Goal: Task Accomplishment & Management: Complete application form

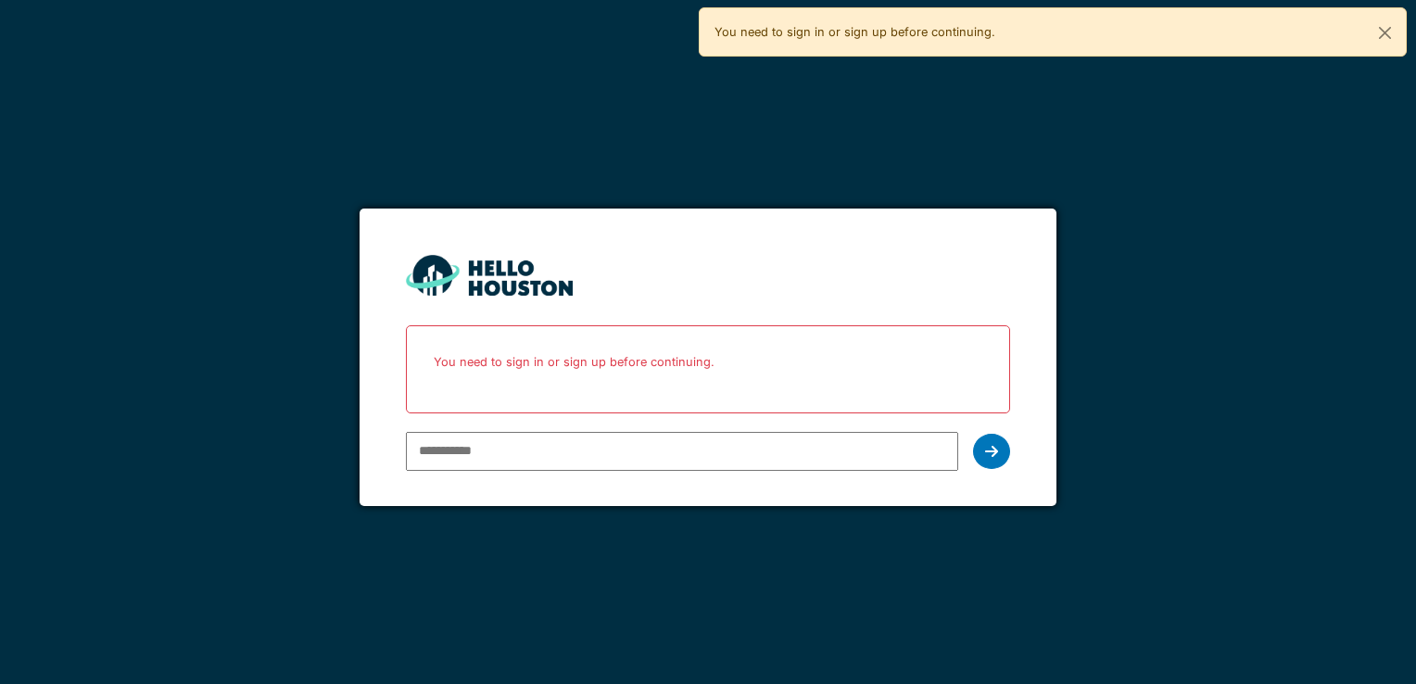
click at [573, 460] on input "email" at bounding box center [681, 451] width 551 height 39
type input "**********"
click at [995, 461] on div at bounding box center [991, 451] width 37 height 35
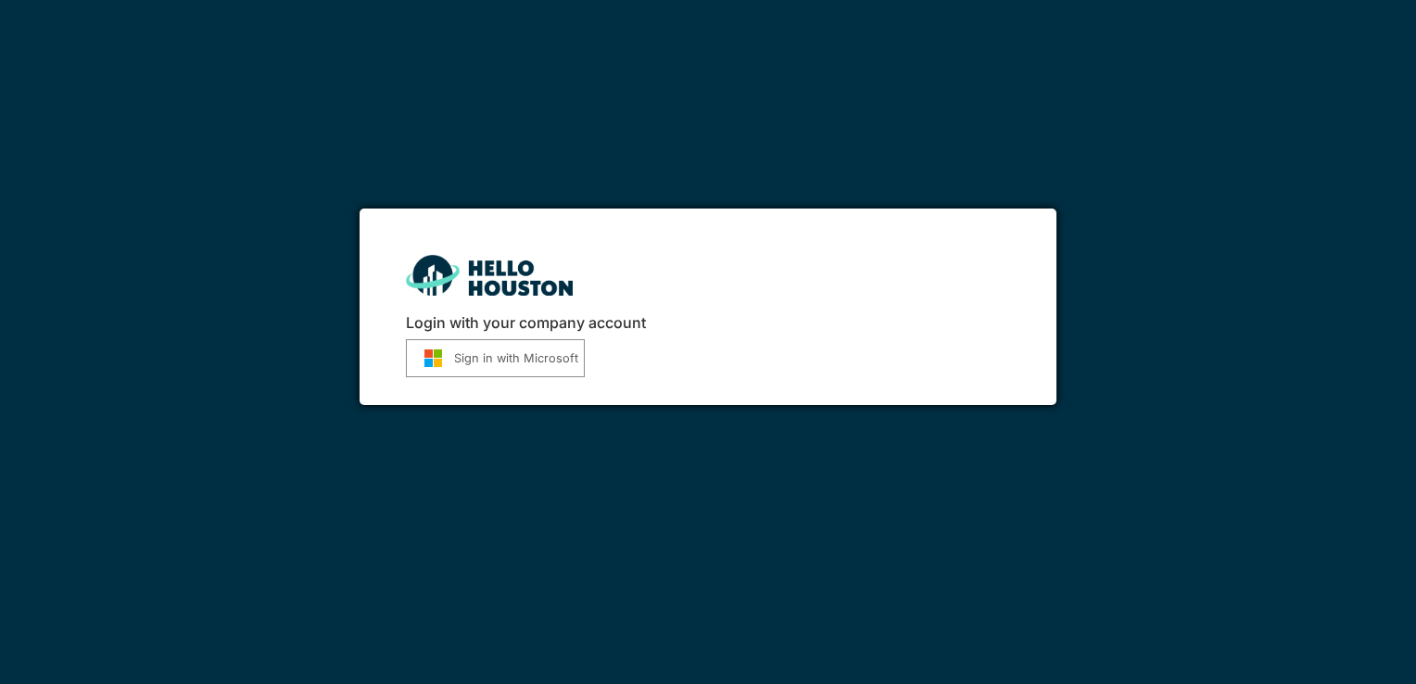
click at [545, 357] on button "Sign in with Microsoft" at bounding box center [495, 358] width 179 height 38
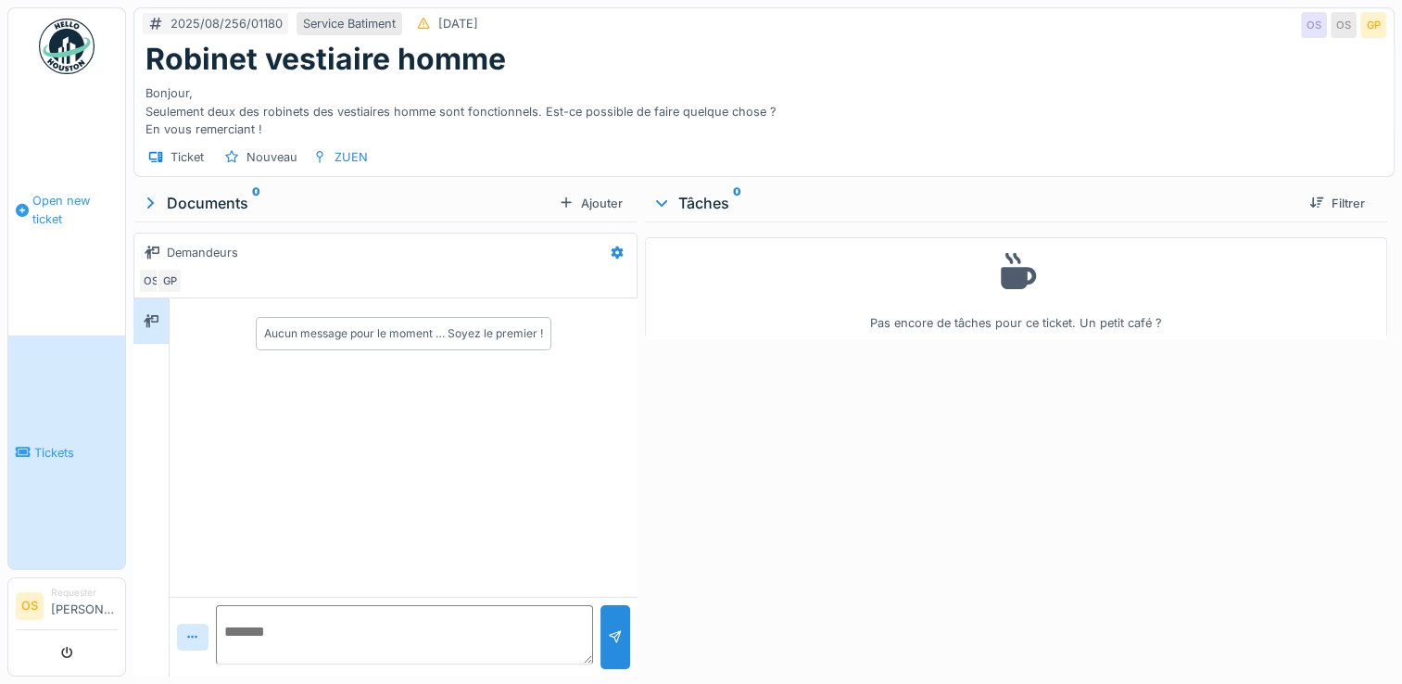
click at [68, 234] on link "Open new ticket" at bounding box center [66, 209] width 117 height 251
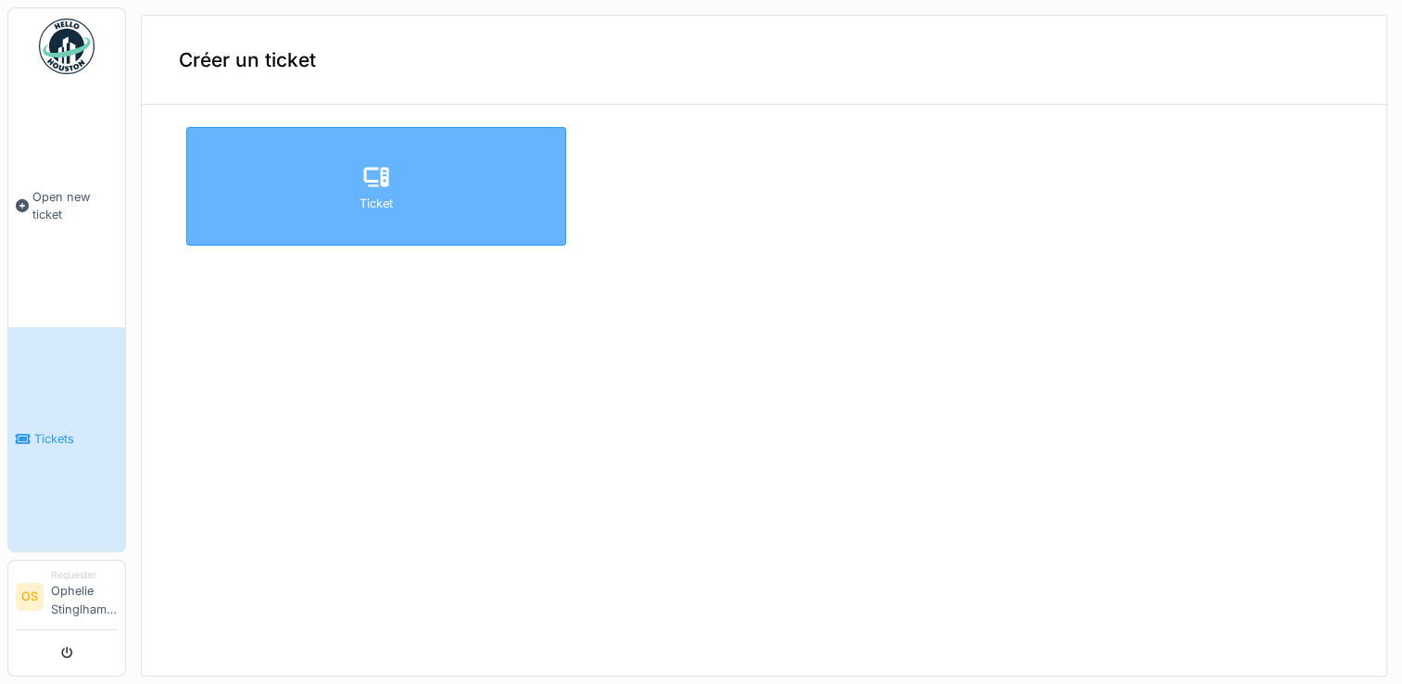
click at [347, 183] on div "Ticket" at bounding box center [376, 186] width 380 height 119
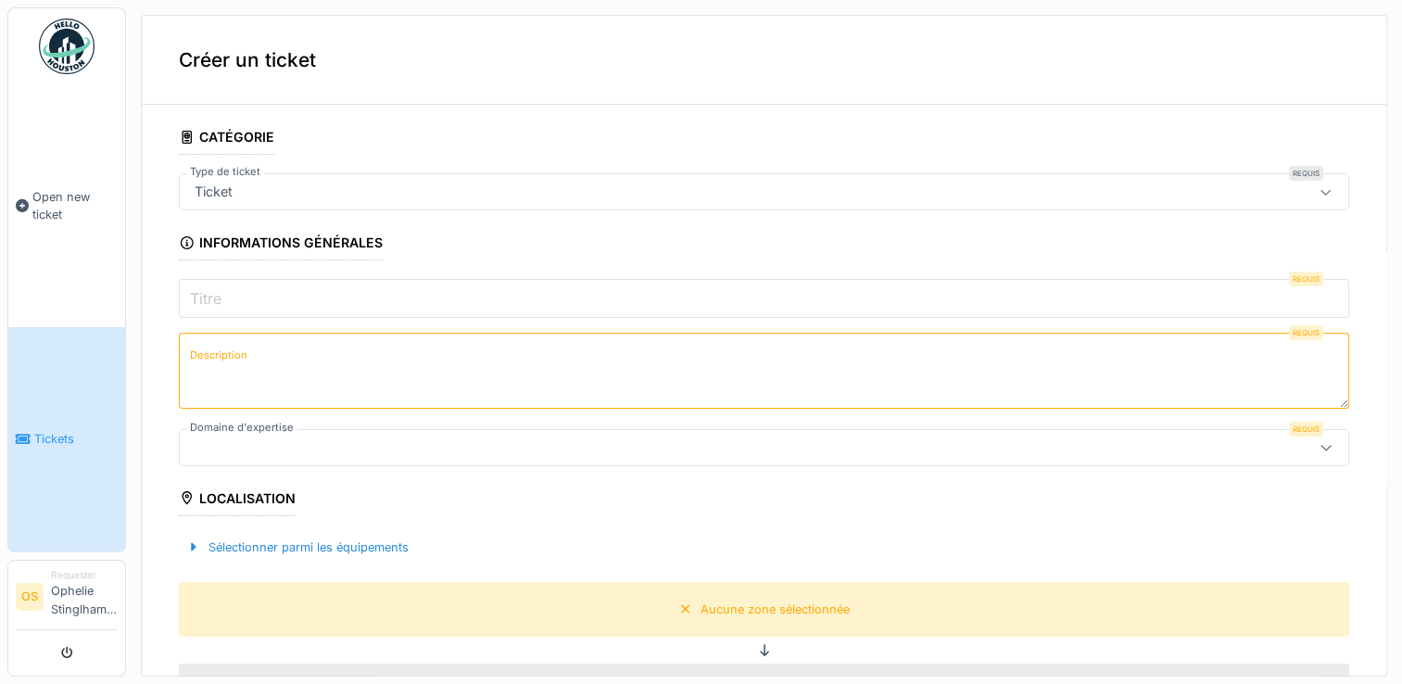
click at [367, 302] on input "Titre" at bounding box center [764, 298] width 1170 height 39
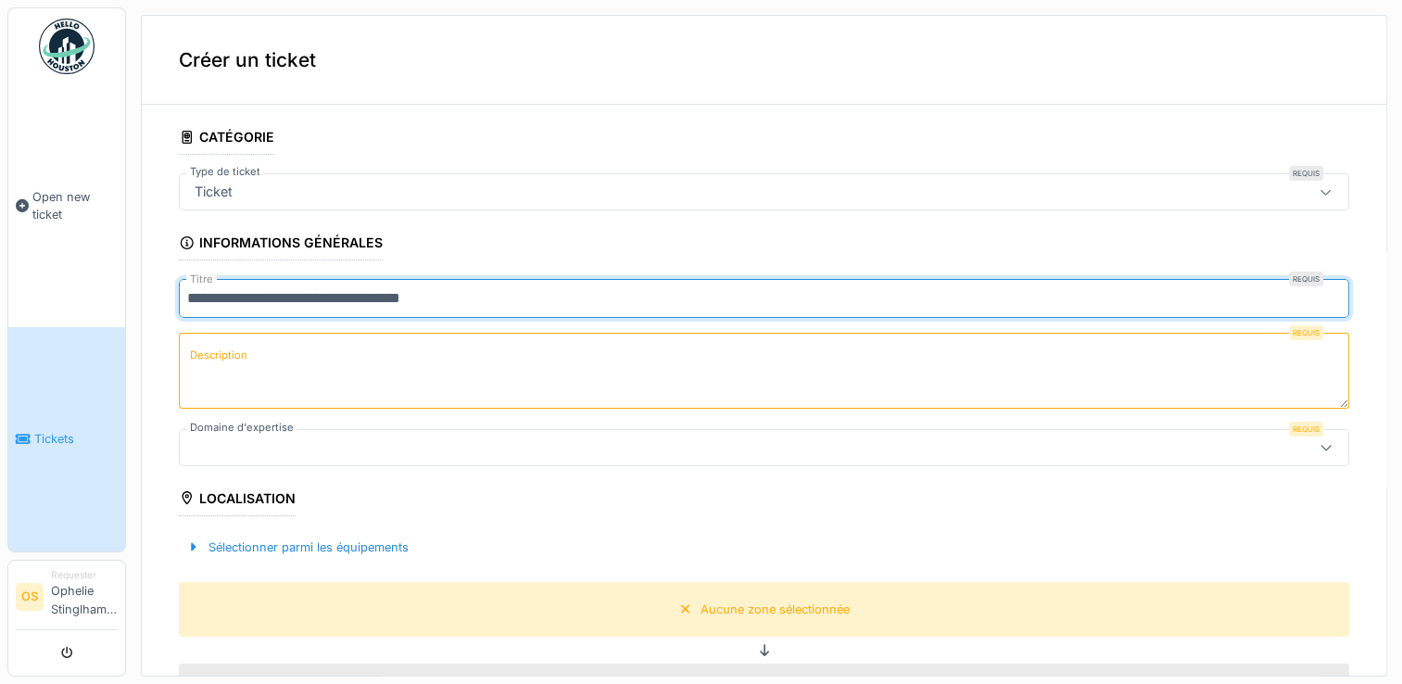
type input "**********"
click at [294, 361] on textarea "Description" at bounding box center [764, 371] width 1170 height 76
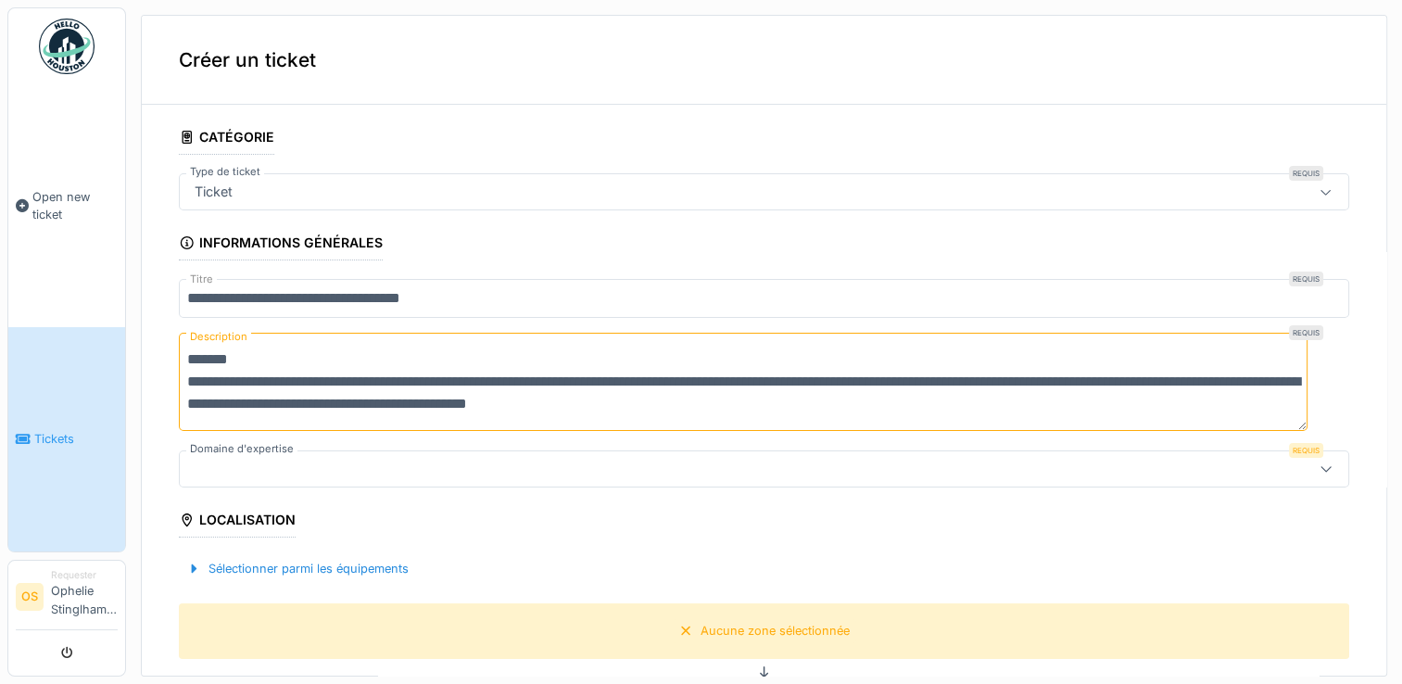
scroll to position [22, 0]
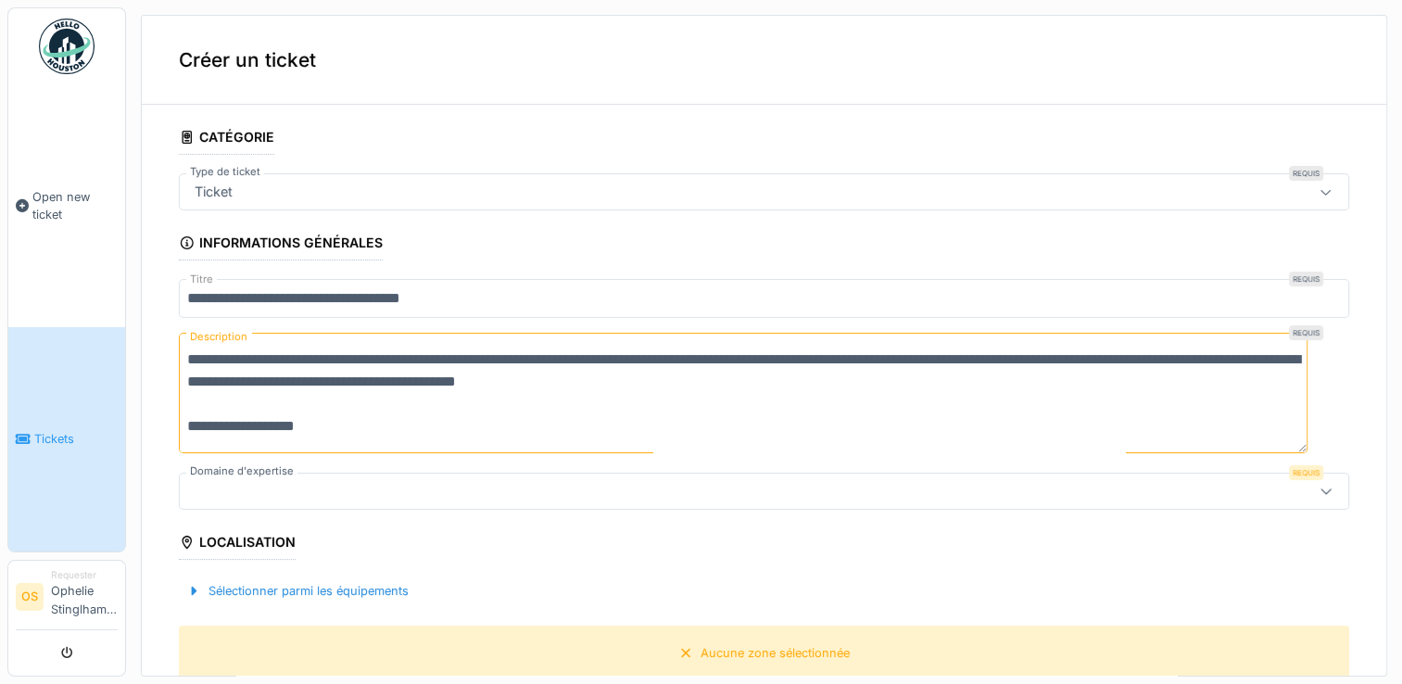
type textarea "**********"
click at [223, 487] on div at bounding box center [699, 491] width 1024 height 20
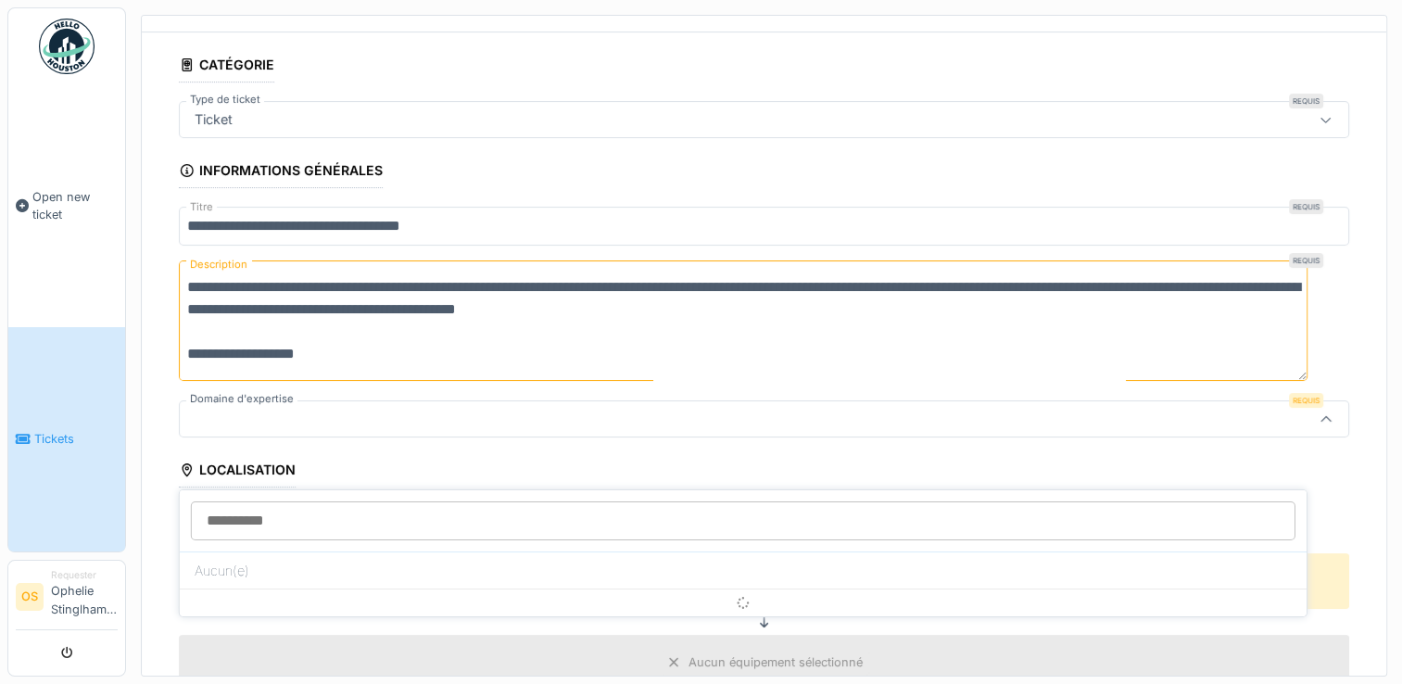
scroll to position [144, 0]
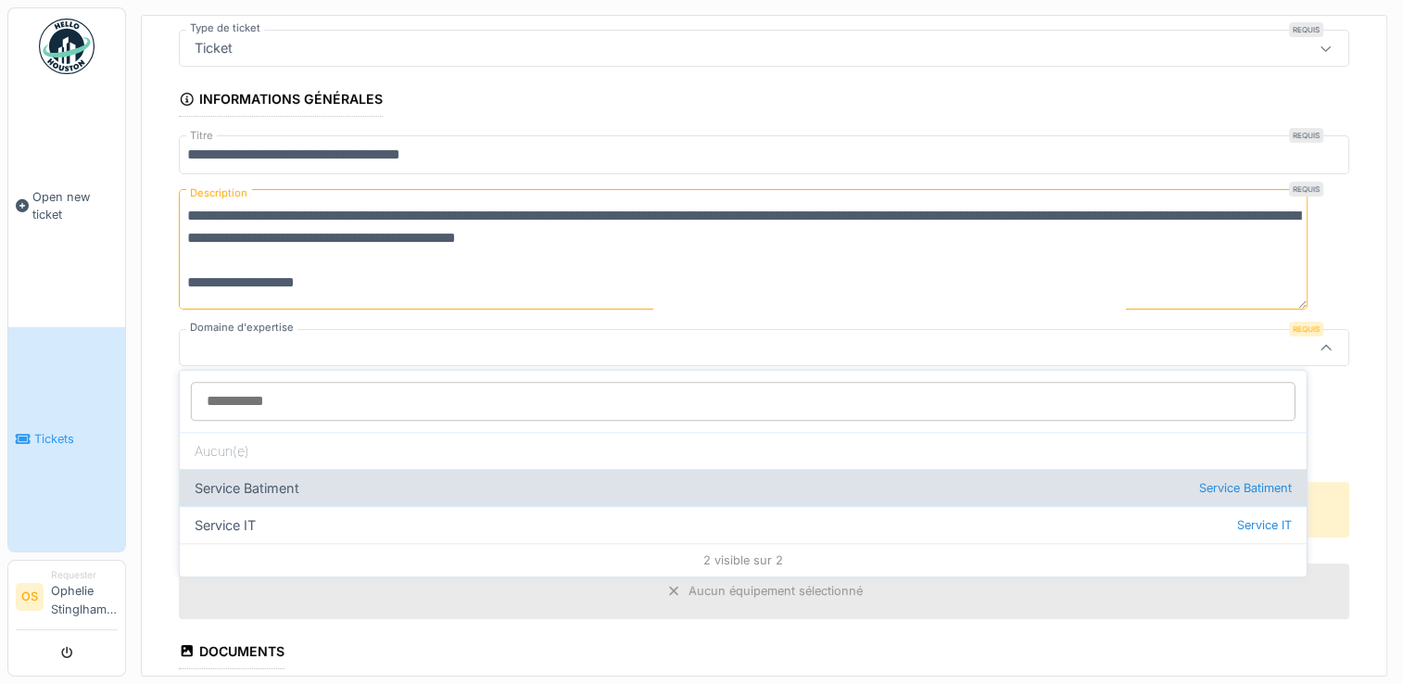
click at [267, 493] on div "Service Batiment Service Batiment" at bounding box center [743, 487] width 1127 height 37
type input "***"
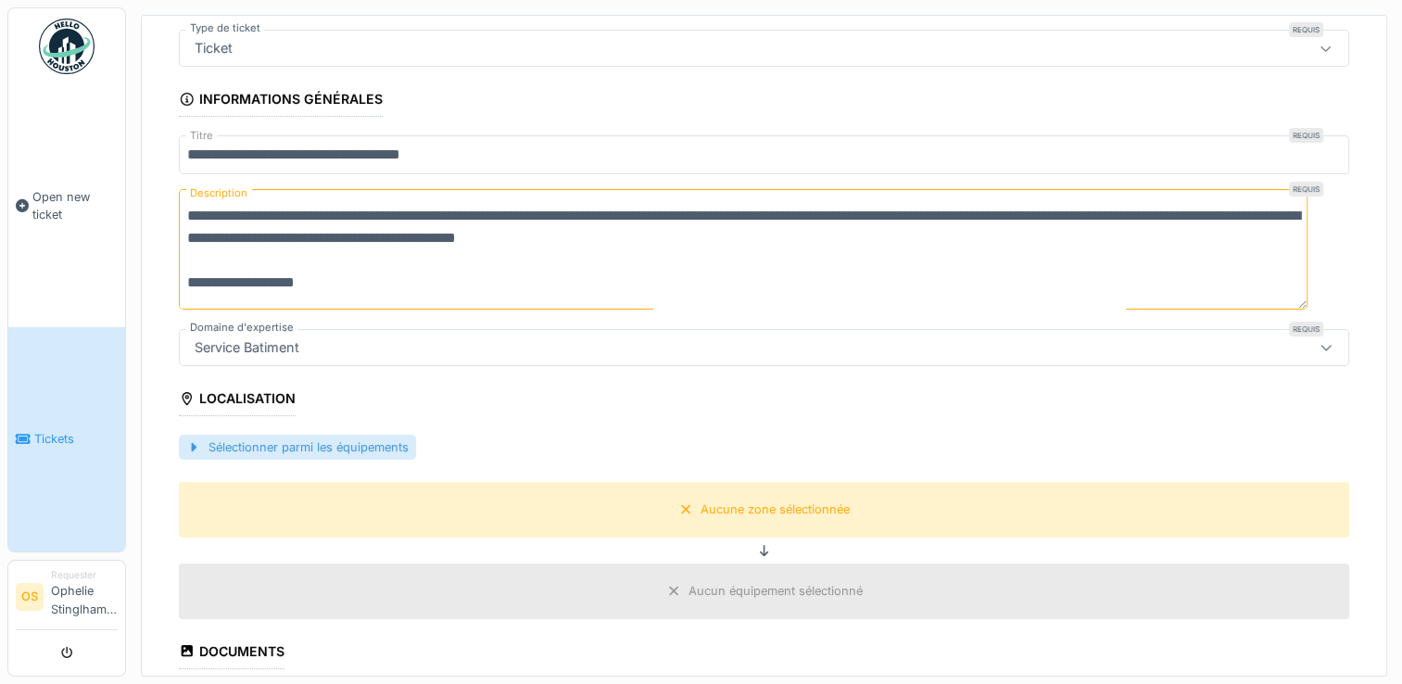
click at [309, 435] on div "Sélectionner parmi les équipements" at bounding box center [297, 447] width 237 height 25
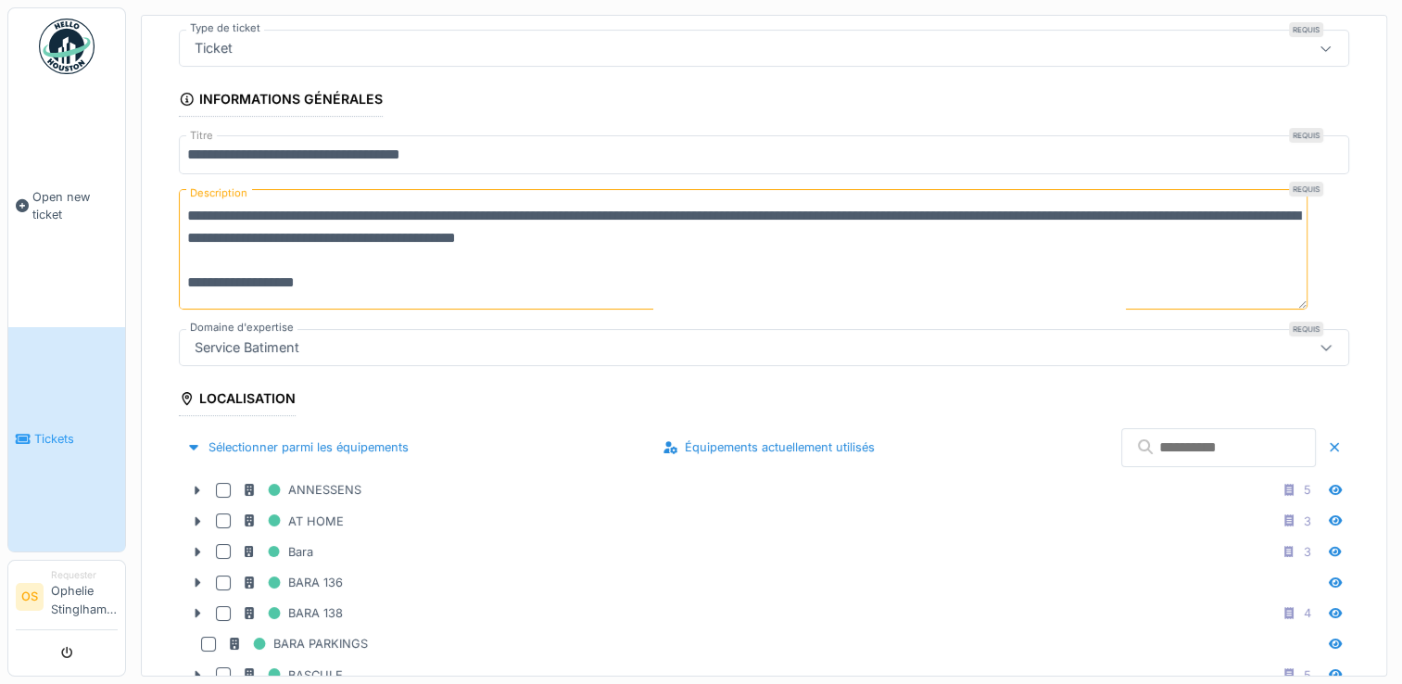
click at [1205, 450] on input "text" at bounding box center [1218, 447] width 195 height 39
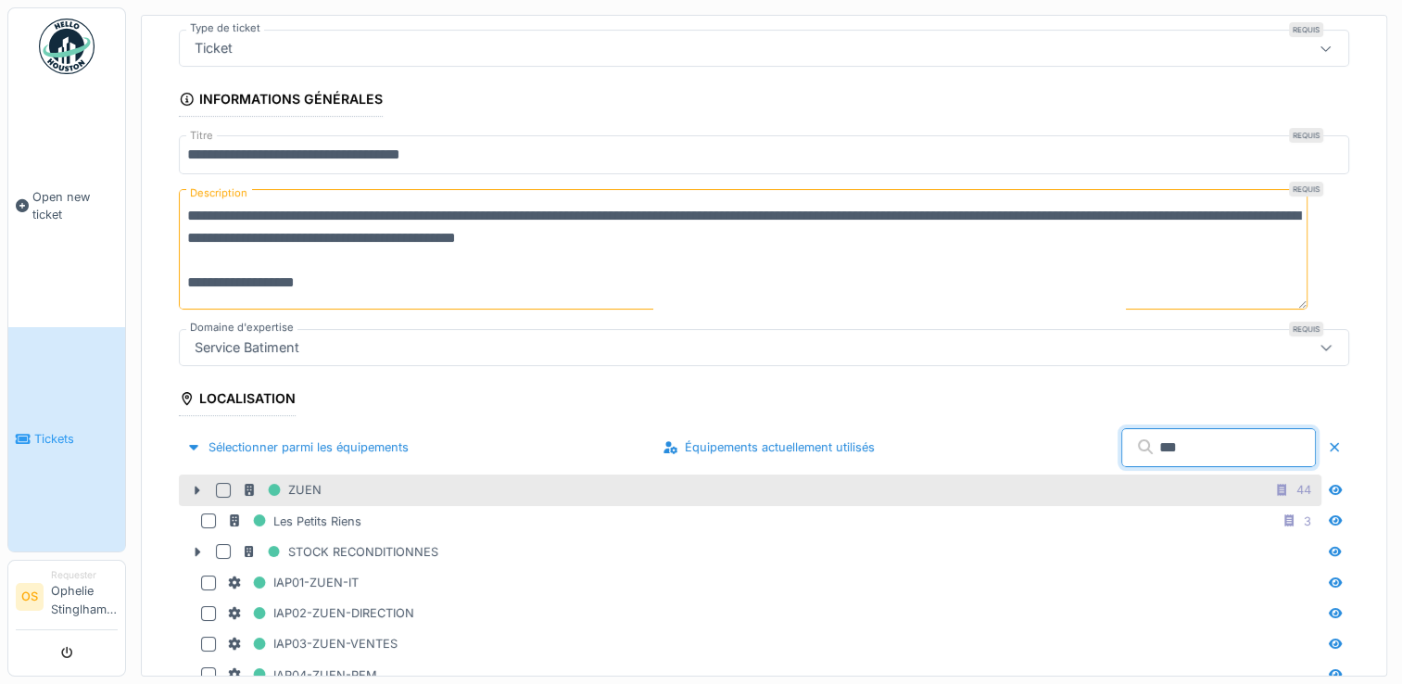
type input "***"
click at [336, 488] on div "ZUEN 44" at bounding box center [780, 489] width 1076 height 23
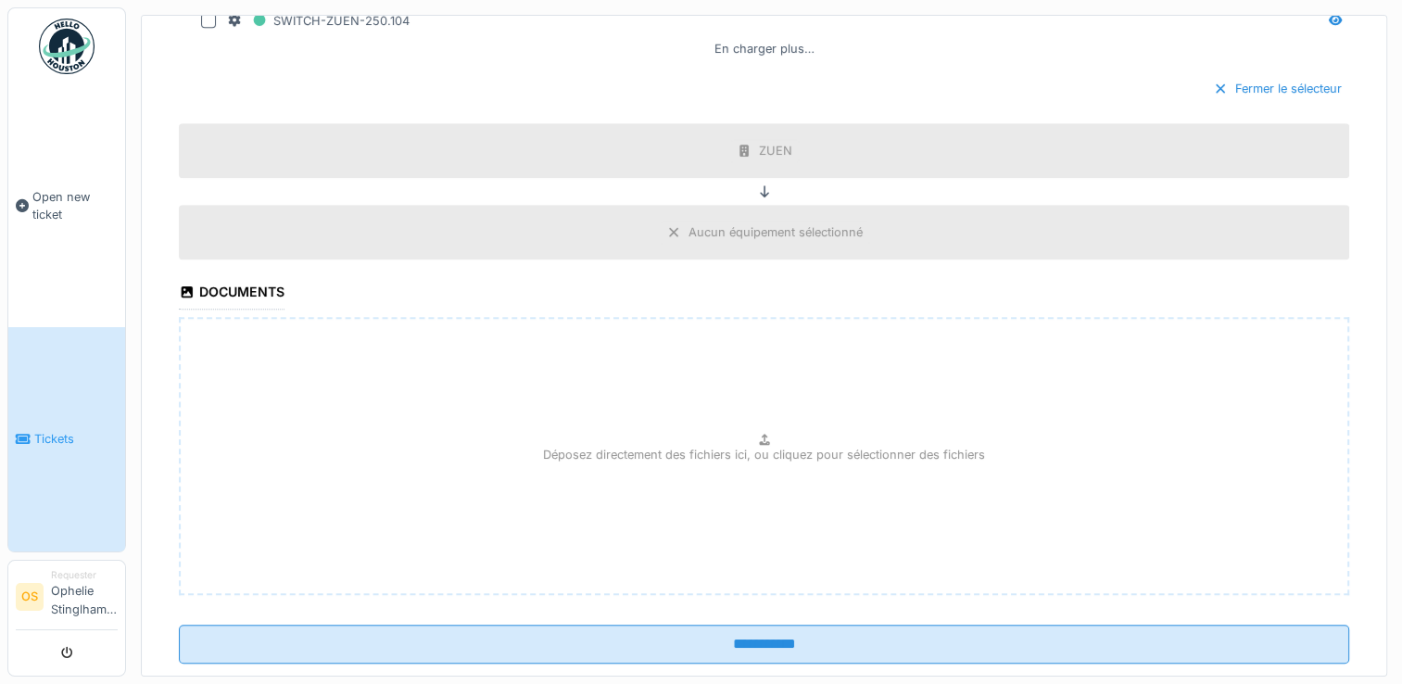
scroll to position [1312, 0]
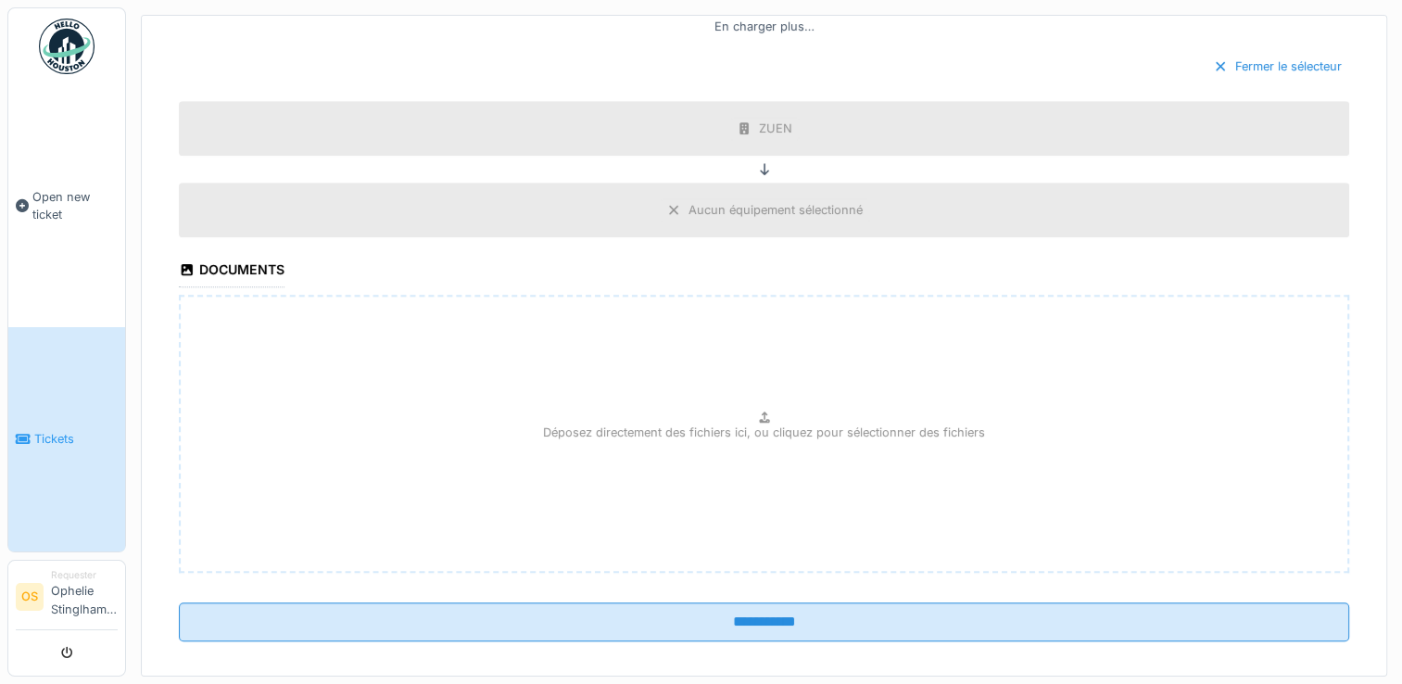
click at [727, 201] on div "Aucun équipement sélectionné" at bounding box center [776, 210] width 174 height 18
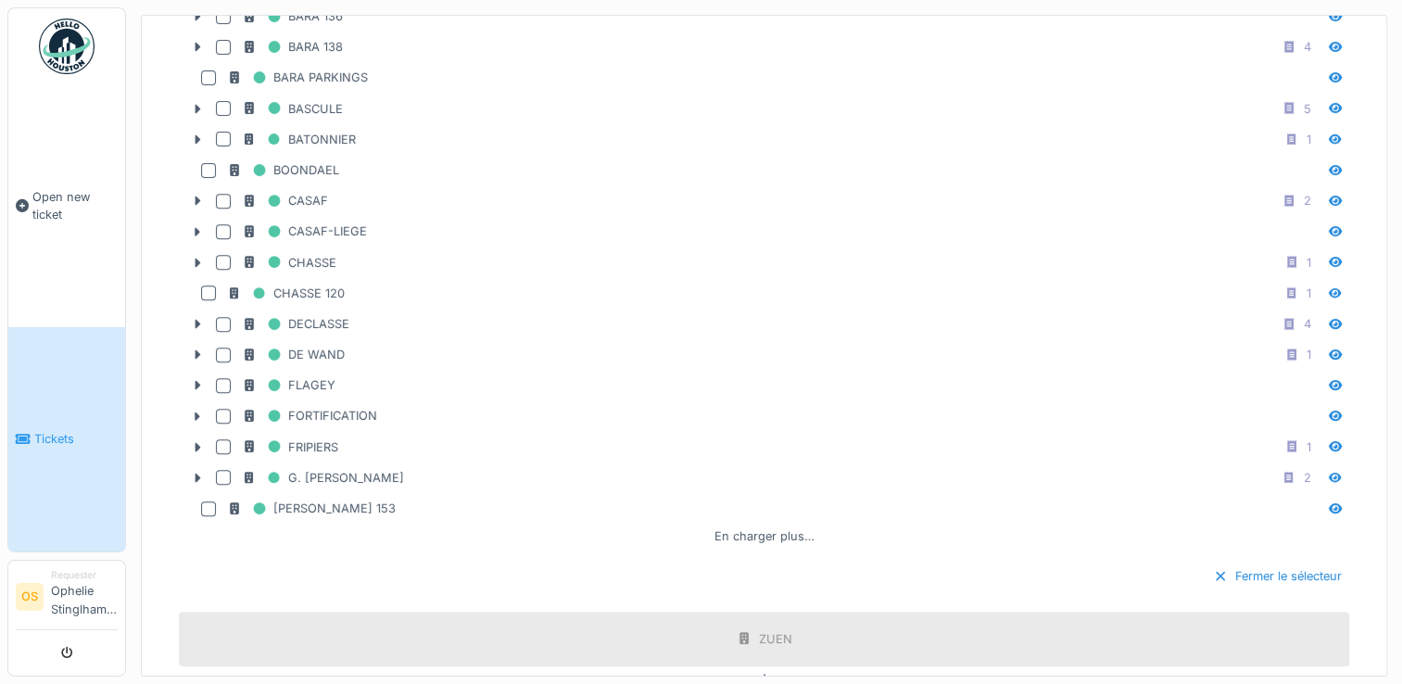
scroll to position [1227, 0]
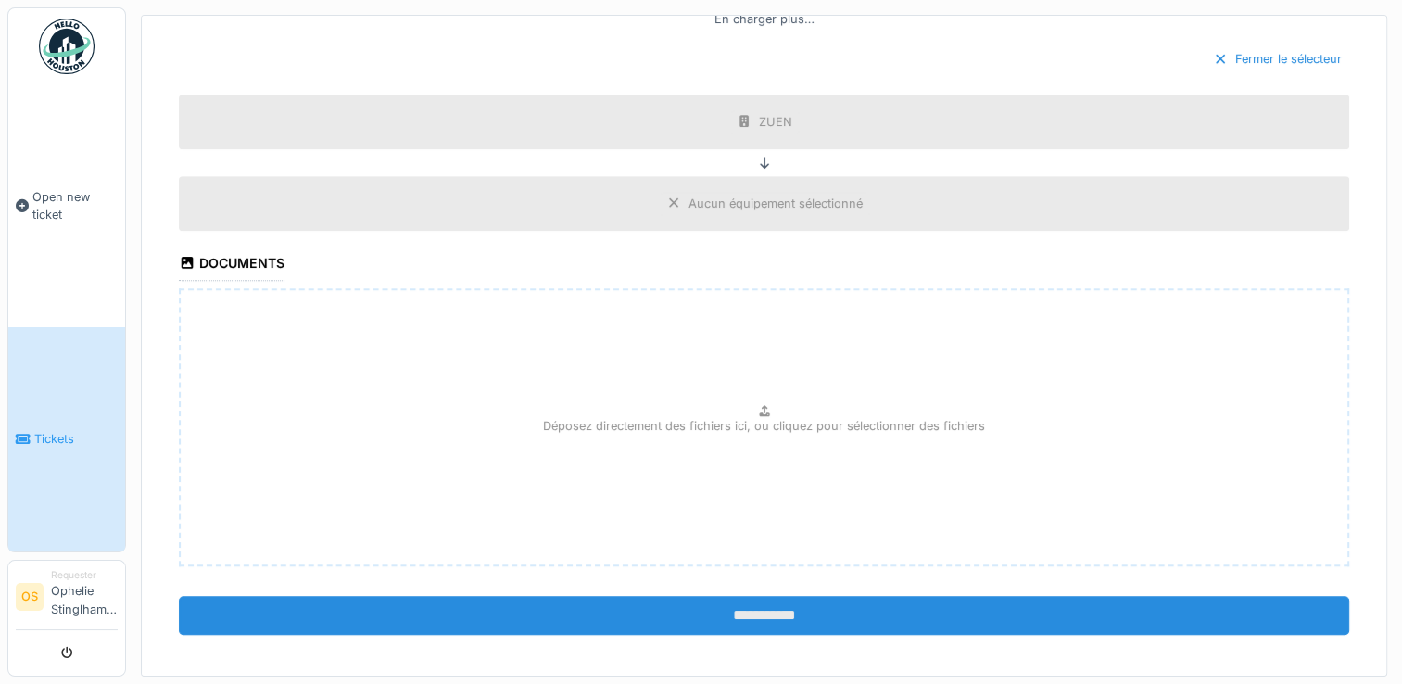
click at [752, 610] on input "**********" at bounding box center [764, 615] width 1170 height 39
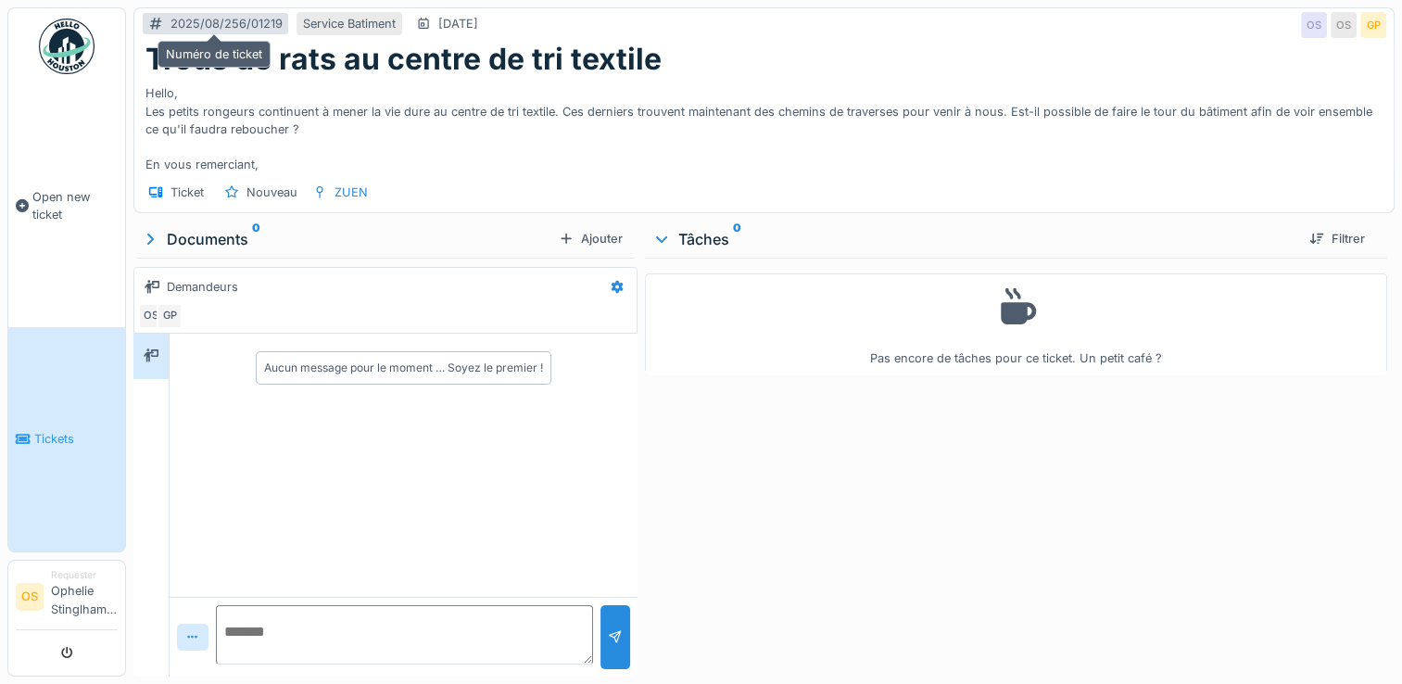
click at [269, 22] on div "2025/08/256/01219" at bounding box center [227, 24] width 112 height 18
drag, startPoint x: 144, startPoint y: 22, endPoint x: 269, endPoint y: 24, distance: 125.1
click at [269, 24] on div "2025/08/256/01219" at bounding box center [215, 23] width 147 height 23
drag, startPoint x: 269, startPoint y: 24, endPoint x: 241, endPoint y: 35, distance: 29.9
click at [241, 35] on div "2025/08/256/01219 Service Batiment 27/08/2025 OS OS GP" at bounding box center [763, 24] width 1259 height 33
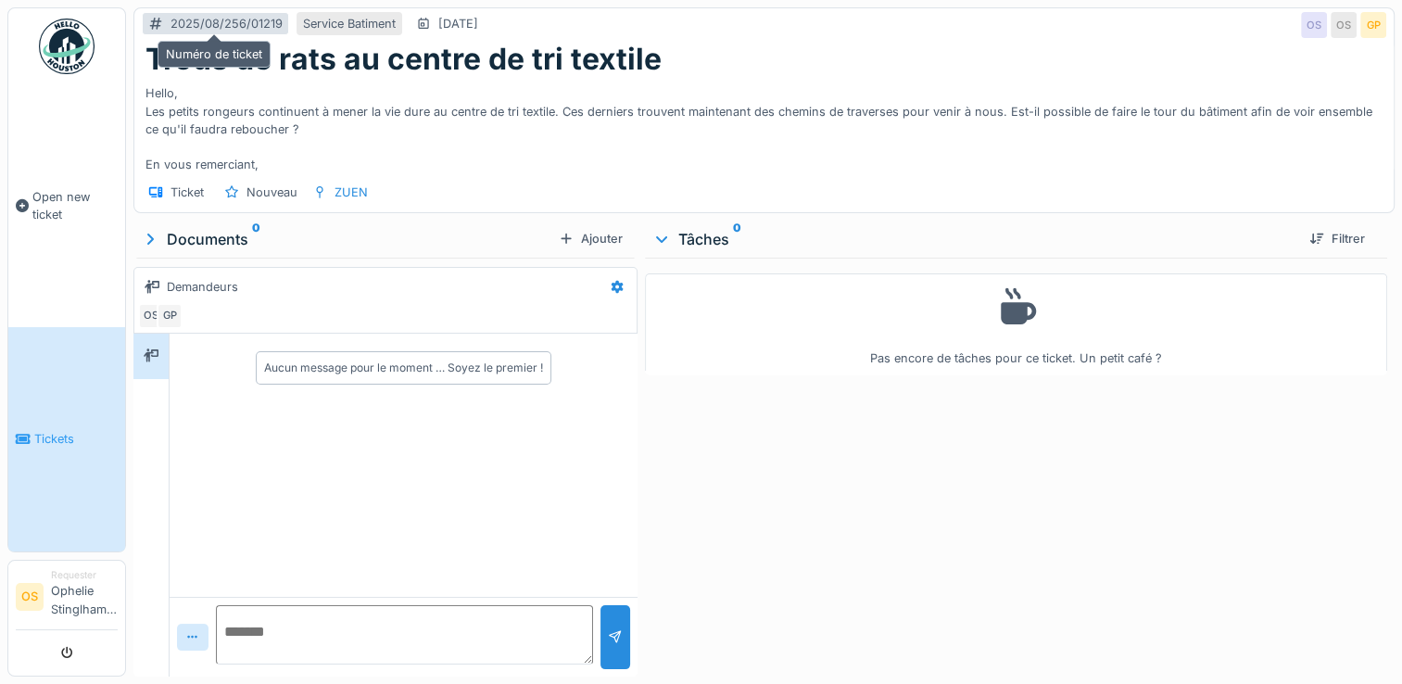
click at [241, 25] on div "2025/08/256/01219" at bounding box center [227, 24] width 112 height 18
click at [153, 22] on icon at bounding box center [156, 24] width 12 height 12
drag, startPoint x: 148, startPoint y: 21, endPoint x: 273, endPoint y: 21, distance: 125.1
click at [273, 21] on div "2025/08/256/01219" at bounding box center [215, 23] width 147 height 23
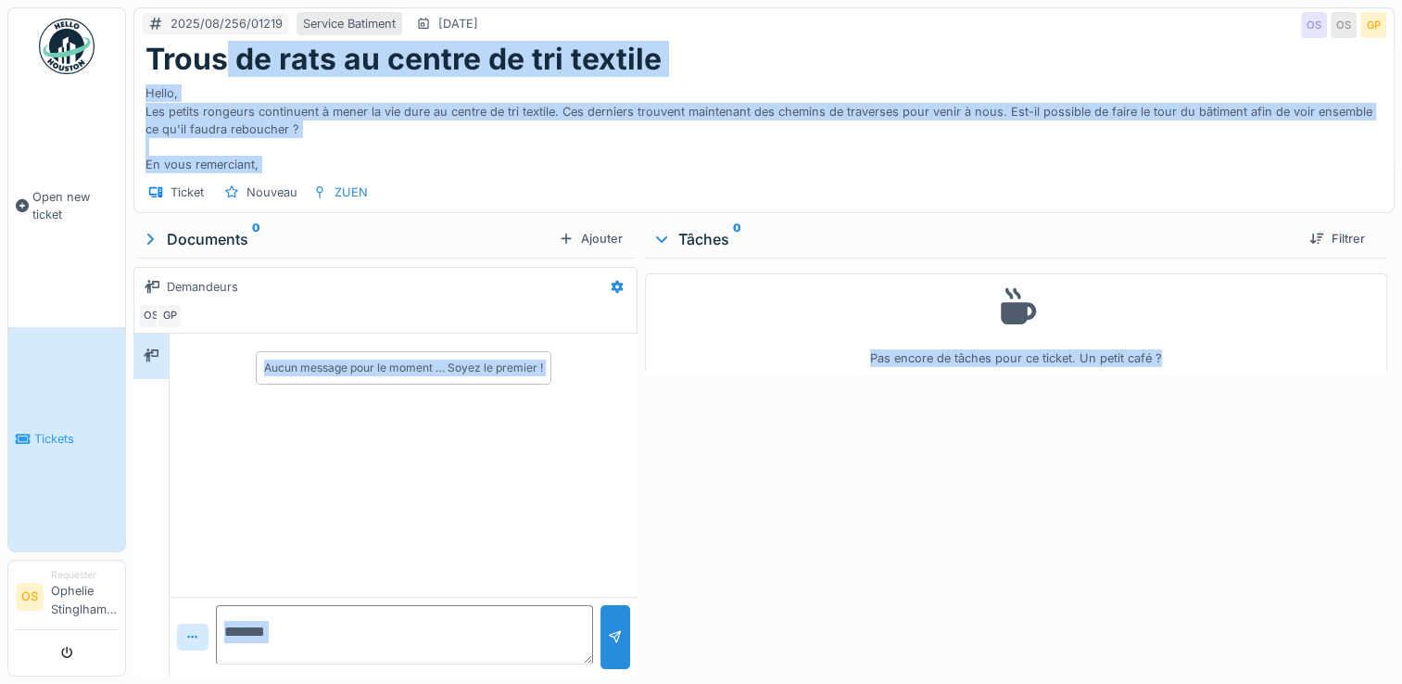
drag, startPoint x: 273, startPoint y: 21, endPoint x: 224, endPoint y: 46, distance: 55.1
click at [59, 602] on li "Requester Ophelie Stinglhamber" at bounding box center [84, 596] width 67 height 57
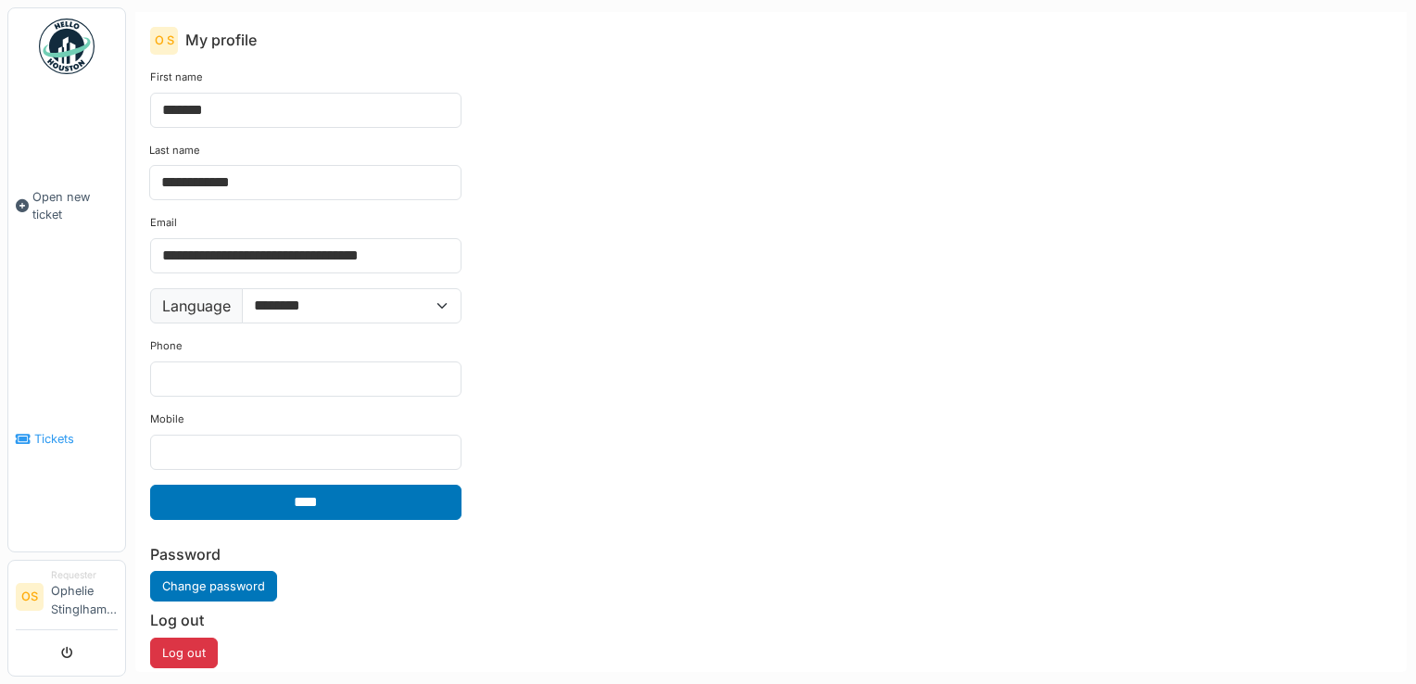
click at [67, 428] on link "Tickets" at bounding box center [66, 439] width 117 height 224
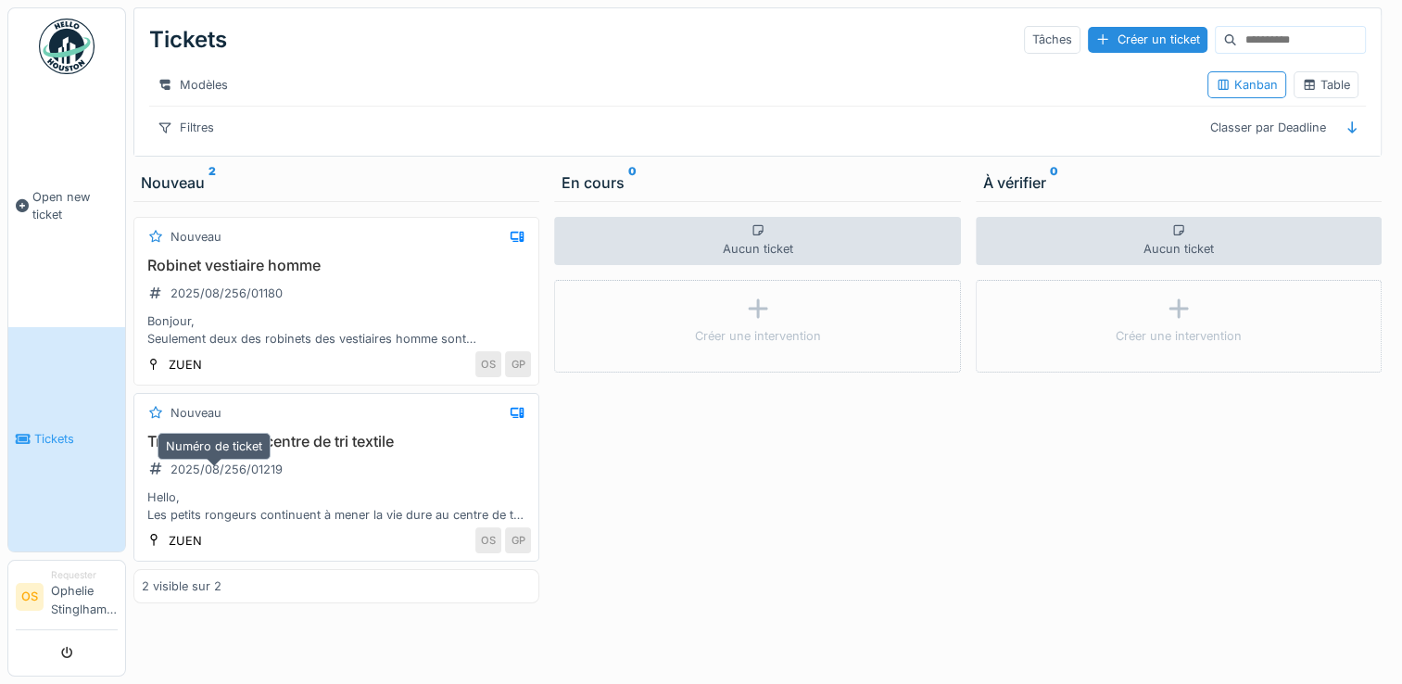
drag, startPoint x: 266, startPoint y: 479, endPoint x: 171, endPoint y: 479, distance: 94.5
click at [171, 479] on div "Trous de rats au centre de tri textile 2025/08/256/01219 Hello, Les petits rong…" at bounding box center [336, 479] width 389 height 92
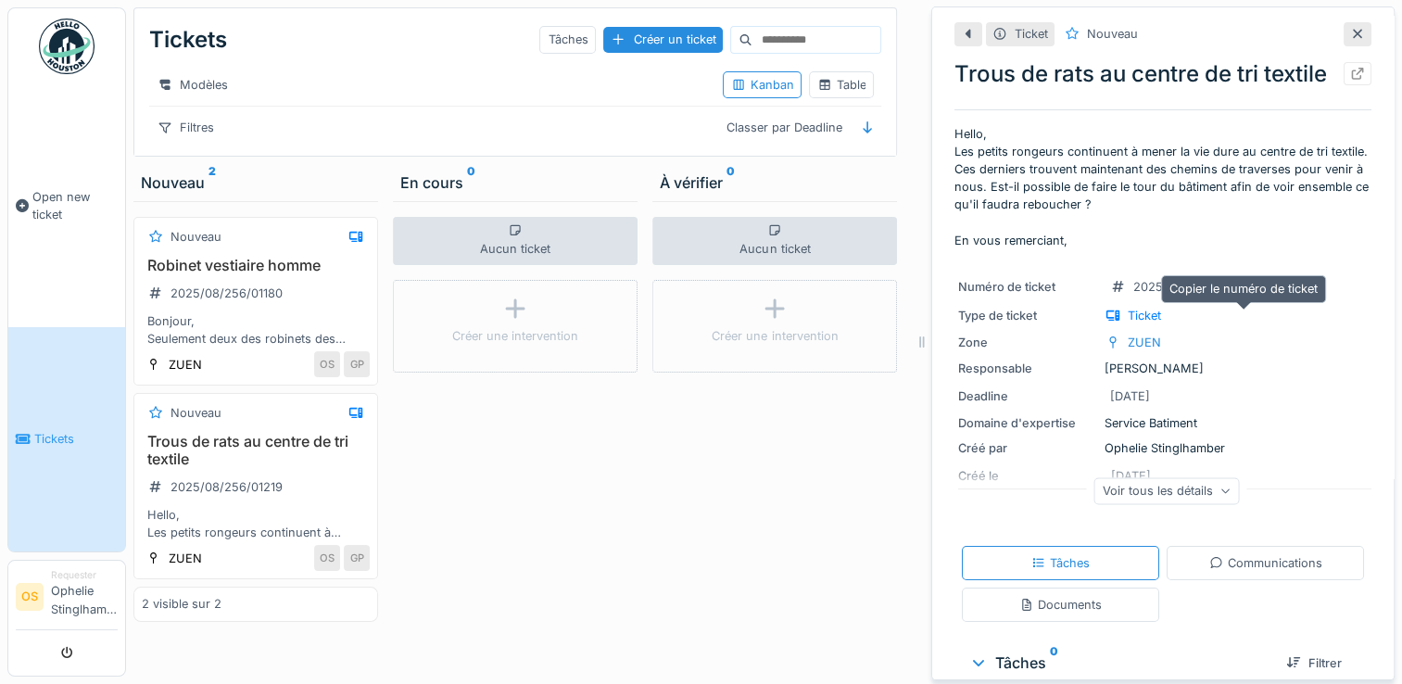
click at [1253, 291] on icon at bounding box center [1260, 285] width 15 height 12
click at [221, 522] on div "Hello, Les petits rongeurs continuent à mener la vie dure au centre de tri text…" at bounding box center [256, 523] width 228 height 35
click at [1157, 504] on div "Voir tous les détails" at bounding box center [1166, 490] width 145 height 27
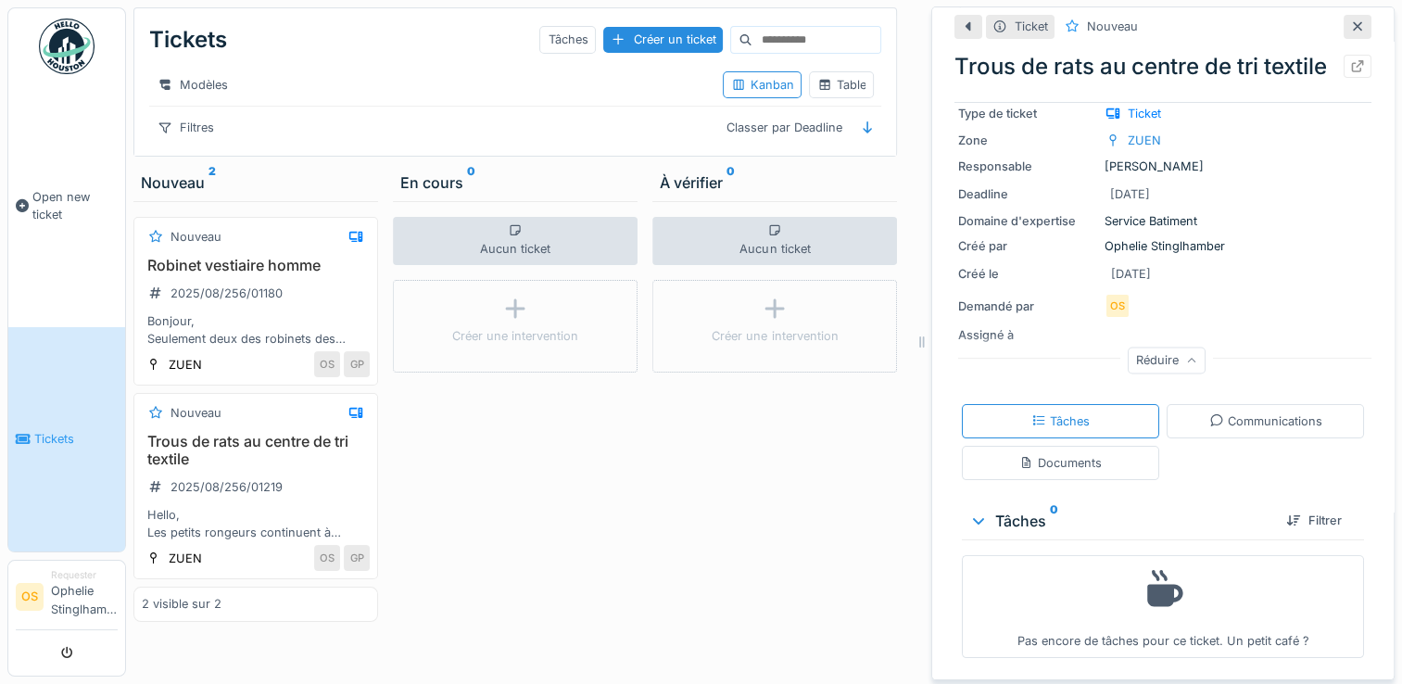
scroll to position [233, 0]
click at [212, 348] on div "Bonjour, Seulement deux des robinets des vestiaires homme sont fonctionnels. Es…" at bounding box center [256, 329] width 228 height 35
